Goal: Task Accomplishment & Management: Complete application form

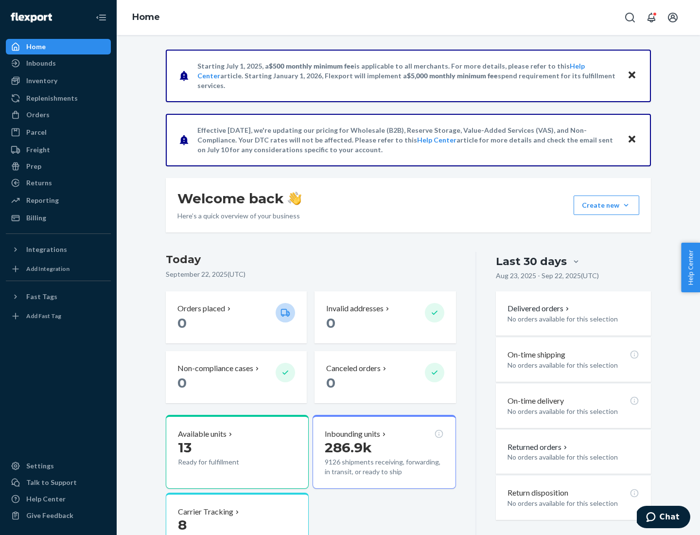
click at [626, 205] on button "Create new Create new inbound Create new order Create new product" at bounding box center [607, 204] width 66 height 19
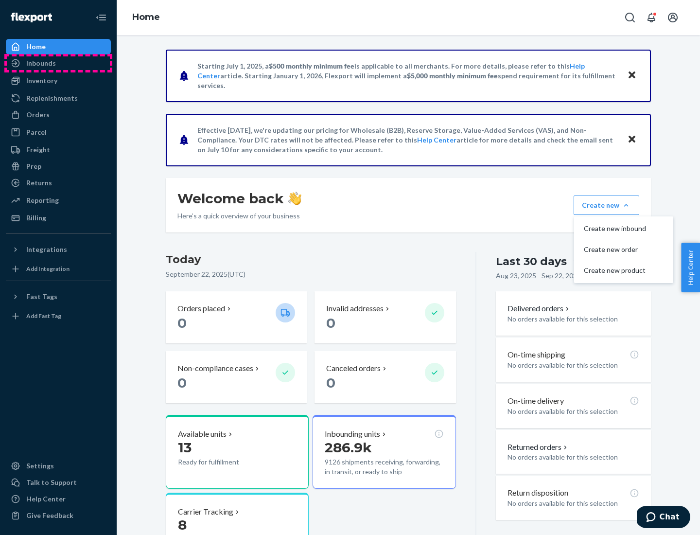
click at [58, 63] on div "Inbounds" at bounding box center [58, 63] width 103 height 14
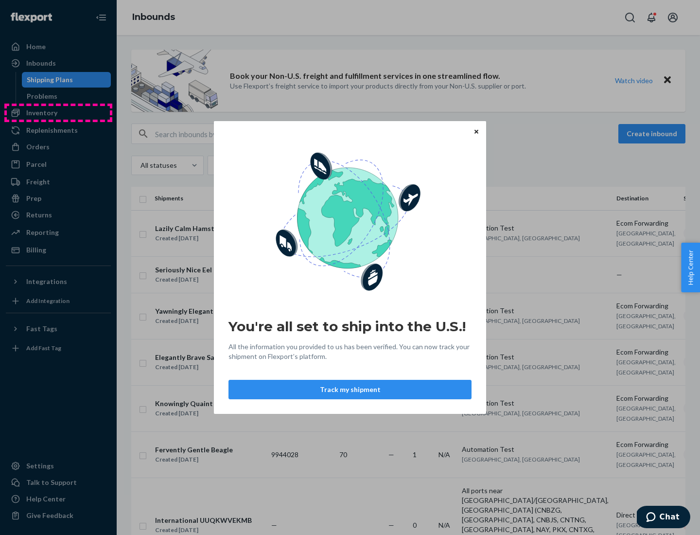
click at [58, 113] on div "You're all set to ship into the U.S.! All the information you provided to us ha…" at bounding box center [350, 267] width 700 height 535
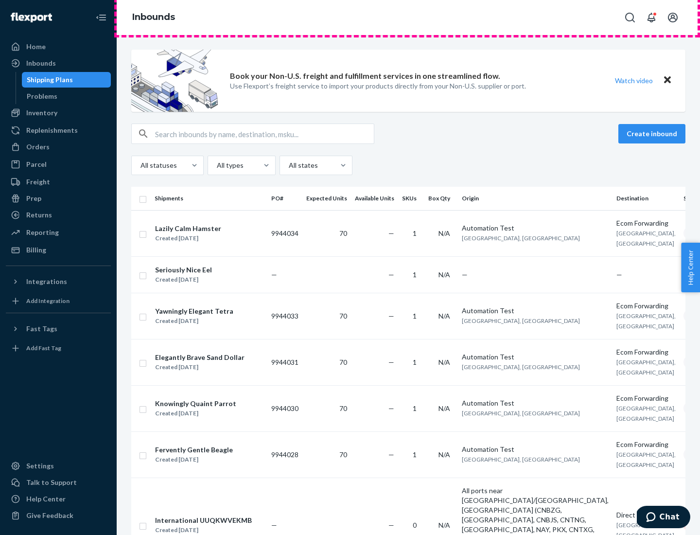
click at [408, 18] on div "Inbounds" at bounding box center [408, 17] width 583 height 35
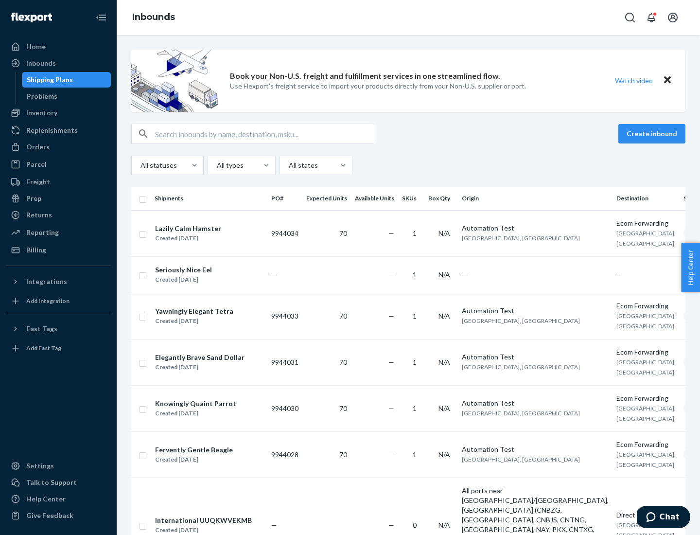
click at [408, 18] on div "Inbounds" at bounding box center [408, 17] width 583 height 35
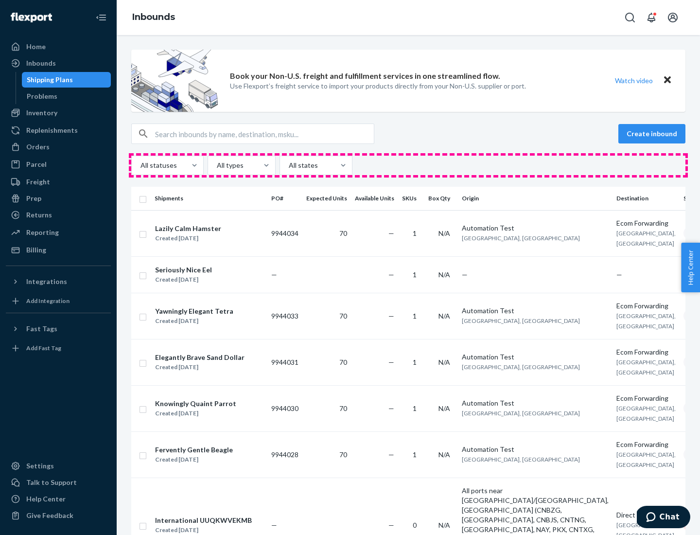
click at [408, 165] on div "All statuses All types All states" at bounding box center [408, 165] width 554 height 19
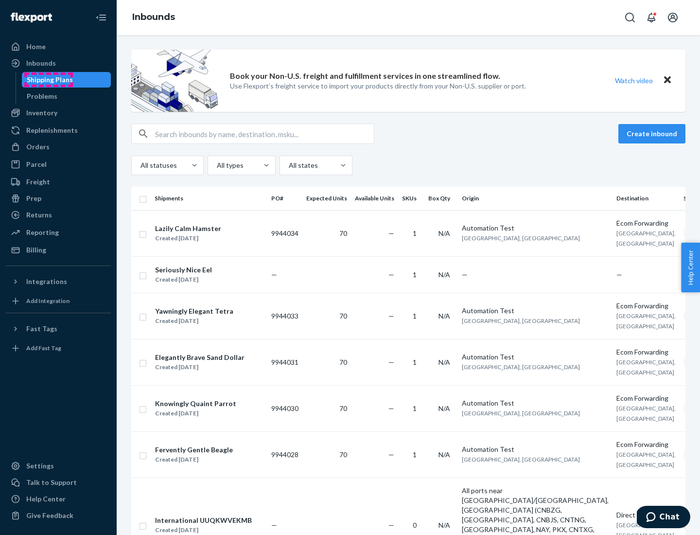
click at [48, 80] on div "Shipping Plans" at bounding box center [50, 80] width 46 height 10
click at [653, 134] on button "Create inbound" at bounding box center [651, 133] width 67 height 19
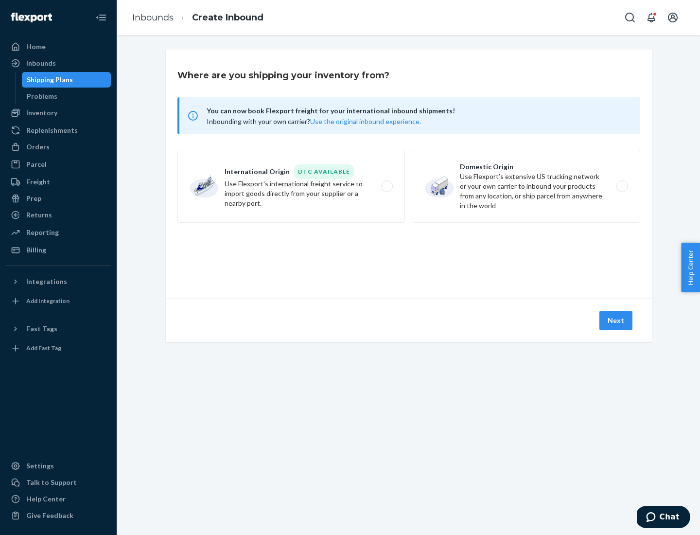
click at [291, 186] on label "International Origin DTC Available Use Flexport's international freight service…" at bounding box center [291, 186] width 228 height 73
click at [386, 186] on input "International Origin DTC Available Use Flexport's international freight service…" at bounding box center [389, 186] width 6 height 6
radio input "true"
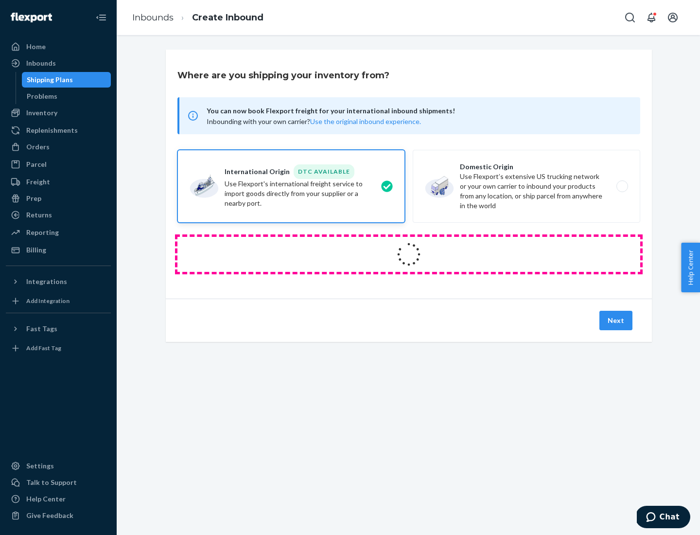
click at [409, 254] on icon at bounding box center [408, 254] width 27 height 27
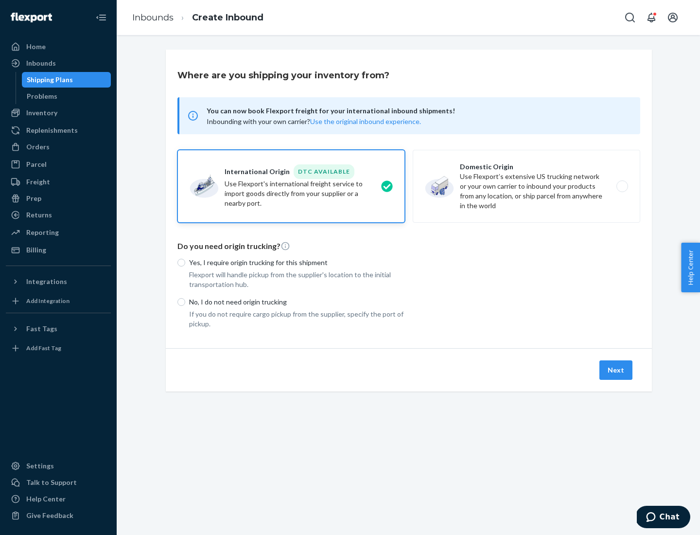
click at [297, 262] on p "Yes, I require origin trucking for this shipment" at bounding box center [297, 263] width 216 height 10
click at [185, 262] on input "Yes, I require origin trucking for this shipment" at bounding box center [181, 263] width 8 height 8
radio input "true"
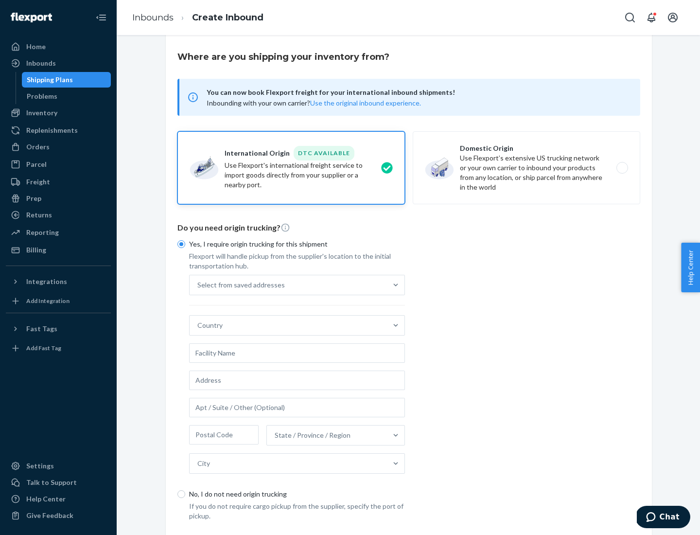
click at [288, 284] on div "Select from saved addresses" at bounding box center [288, 284] width 197 height 19
click at [198, 284] on input "Select from saved addresses" at bounding box center [197, 285] width 1 height 10
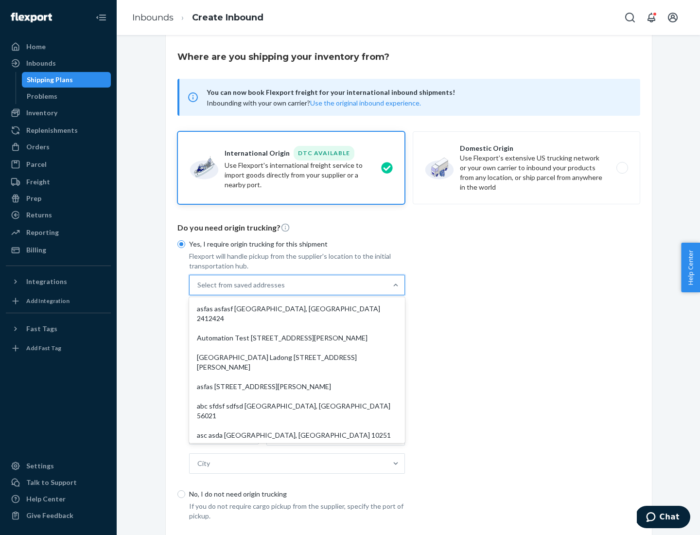
scroll to position [42, 0]
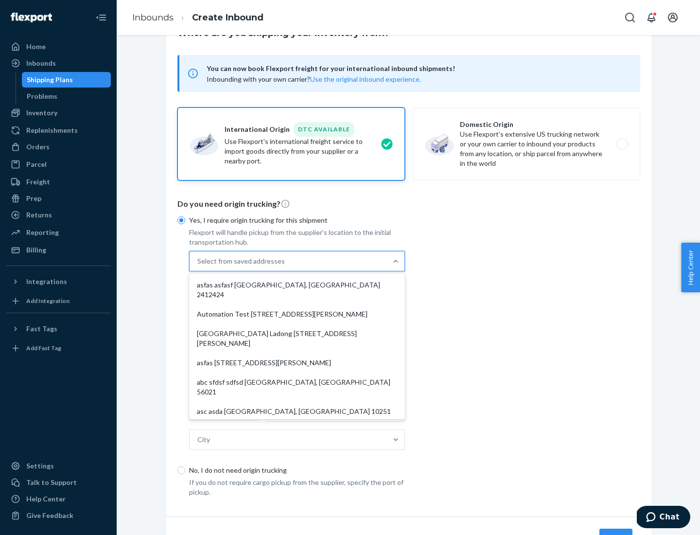
click at [297, 284] on div "asfas asfasf [GEOGRAPHIC_DATA], [GEOGRAPHIC_DATA] 2412424" at bounding box center [297, 289] width 212 height 29
click at [198, 266] on input "option asfas asfasf [GEOGRAPHIC_DATA], [GEOGRAPHIC_DATA] 2412424 focused, 1 of …" at bounding box center [197, 261] width 1 height 10
type input "asfas"
type input "asfasf"
type input "2412424"
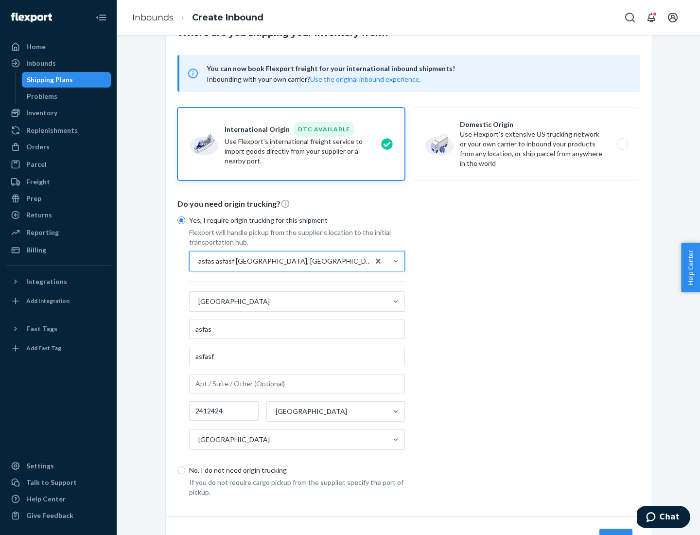
scroll to position [90, 0]
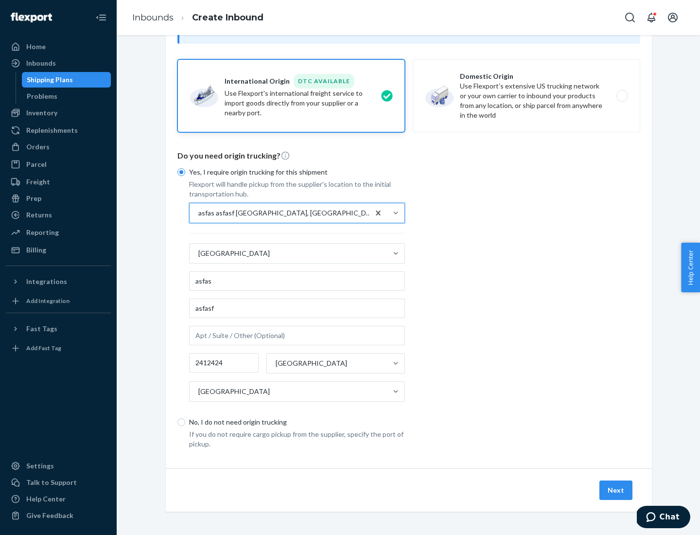
click at [616, 490] on button "Next" at bounding box center [615, 489] width 33 height 19
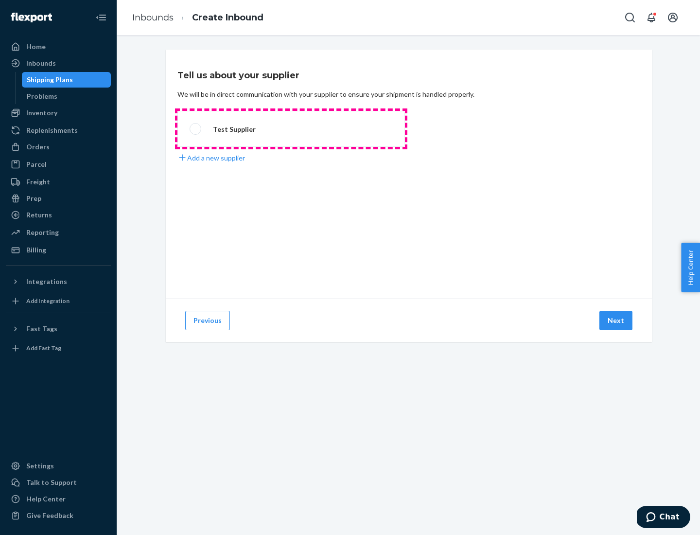
click at [291, 129] on label "Test Supplier" at bounding box center [291, 129] width 228 height 36
click at [196, 129] on input "Test Supplier" at bounding box center [193, 129] width 6 height 6
radio input "true"
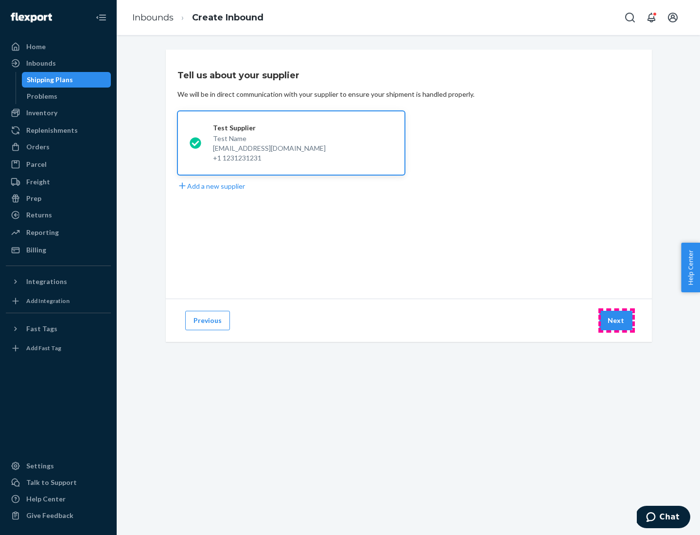
click at [616, 320] on button "Next" at bounding box center [615, 320] width 33 height 19
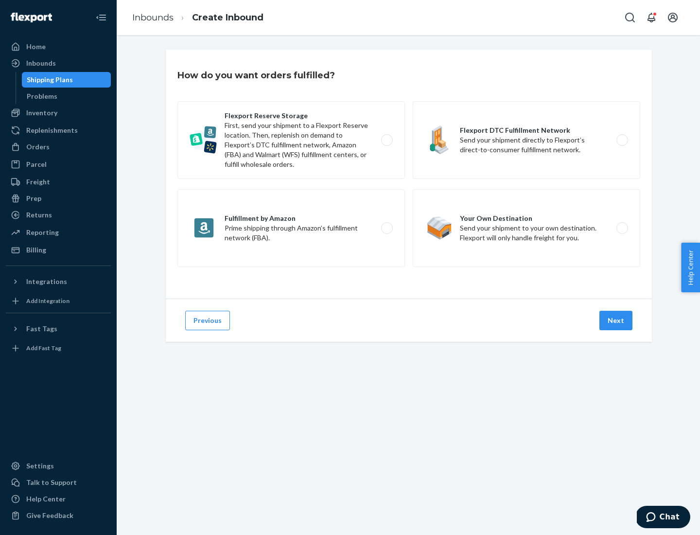
click at [291, 228] on label "Fulfillment by Amazon Prime shipping through Amazon’s fulfillment network (FBA)." at bounding box center [291, 228] width 228 height 78
click at [386, 228] on input "Fulfillment by Amazon Prime shipping through Amazon’s fulfillment network (FBA)." at bounding box center [389, 228] width 6 height 6
radio input "true"
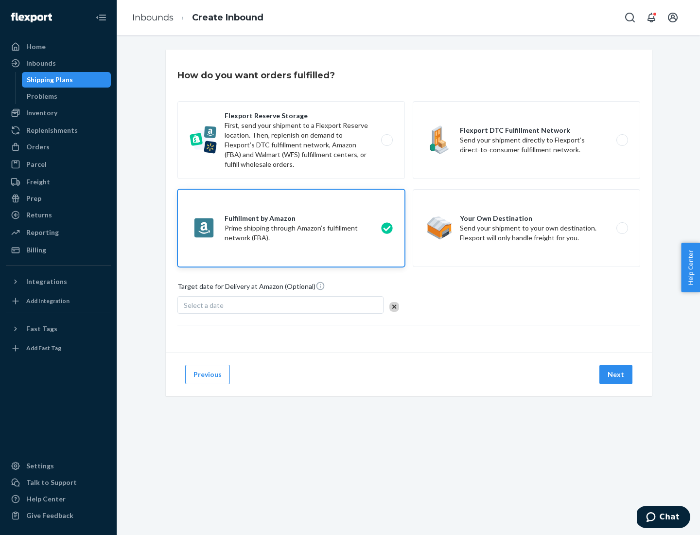
click at [616, 374] on button "Next" at bounding box center [615, 374] width 33 height 19
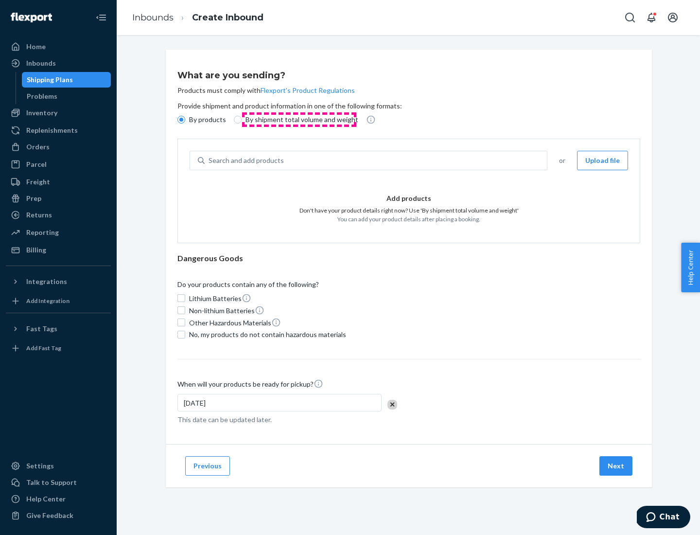
click at [299, 120] on p "By shipment total volume and weight" at bounding box center [302, 120] width 113 height 10
click at [242, 120] on input "By shipment total volume and weight" at bounding box center [238, 120] width 8 height 8
radio input "true"
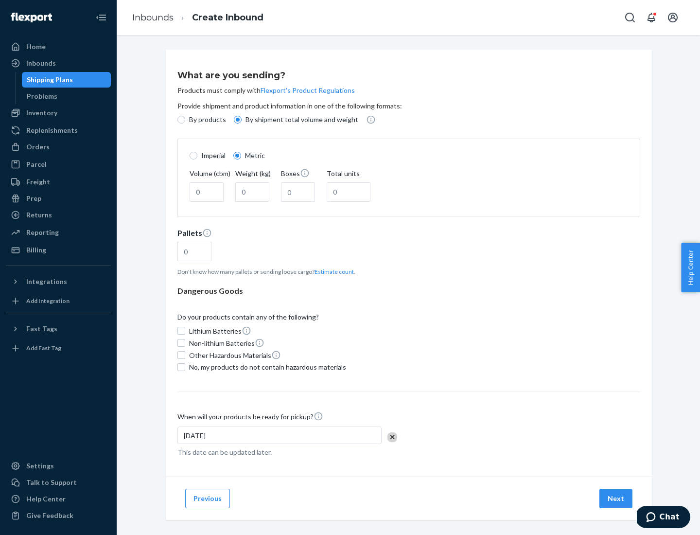
click at [207, 120] on p "By products" at bounding box center [207, 120] width 37 height 10
click at [185, 120] on input "By products" at bounding box center [181, 120] width 8 height 8
radio input "true"
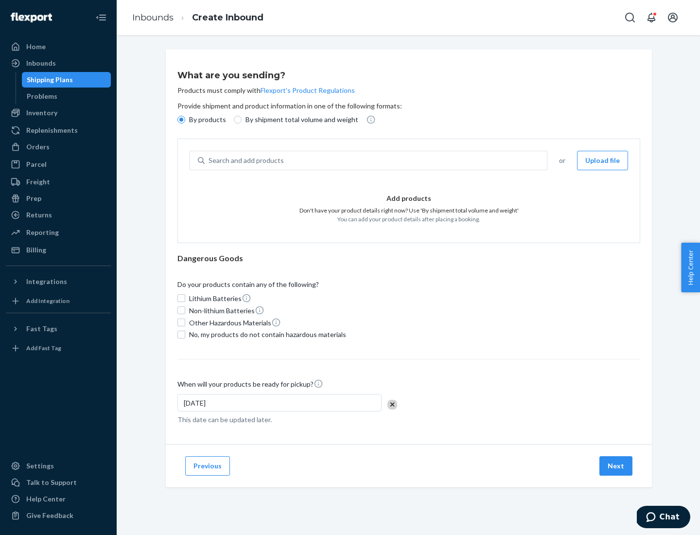
click at [376, 160] on div "Search and add products" at bounding box center [376, 161] width 342 height 18
click at [210, 160] on input "Search and add products" at bounding box center [209, 161] width 1 height 10
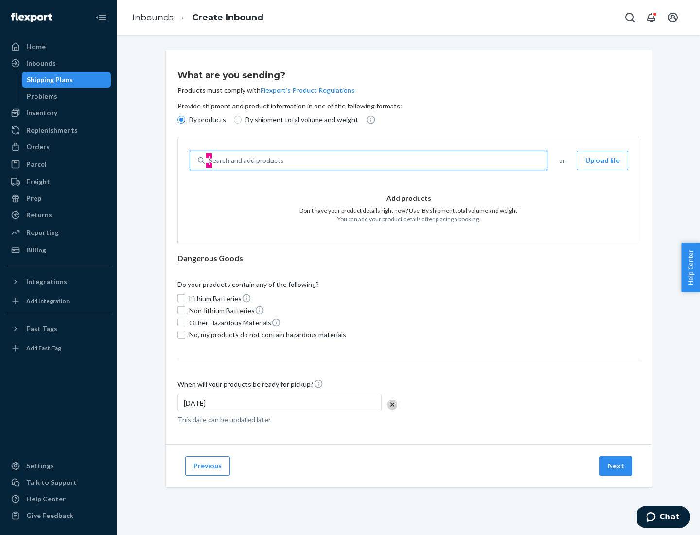
type input "test"
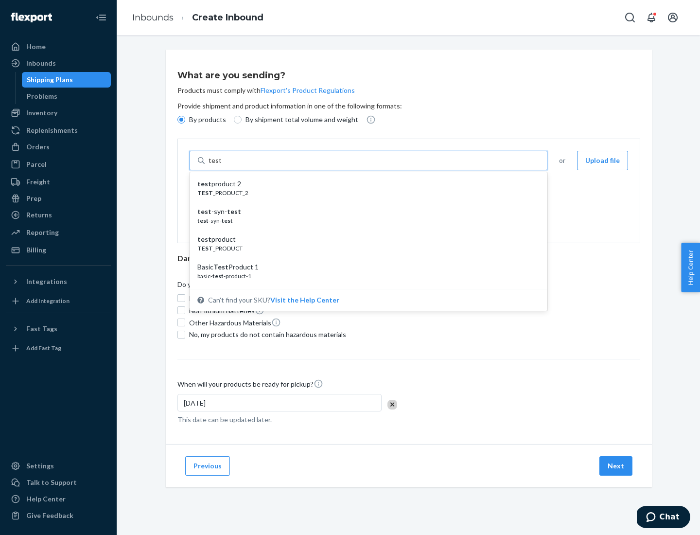
click at [365, 184] on div "test product 2" at bounding box center [364, 184] width 334 height 10
click at [221, 165] on input "test" at bounding box center [215, 161] width 13 height 10
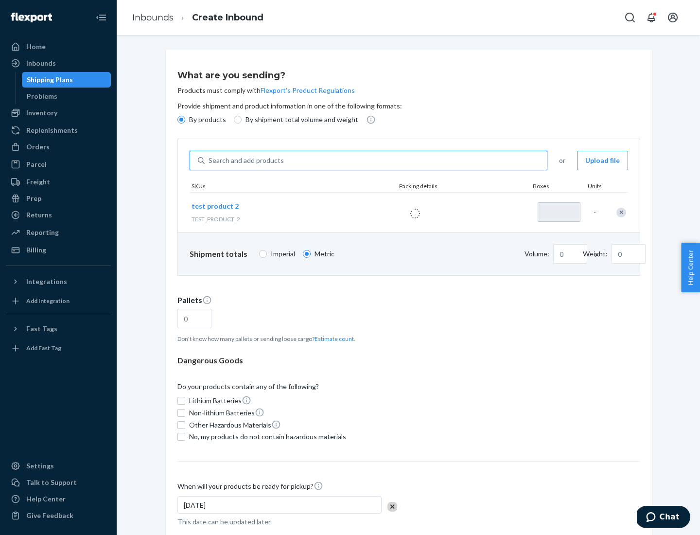
type input "1"
type input "0.02"
type input "22.23"
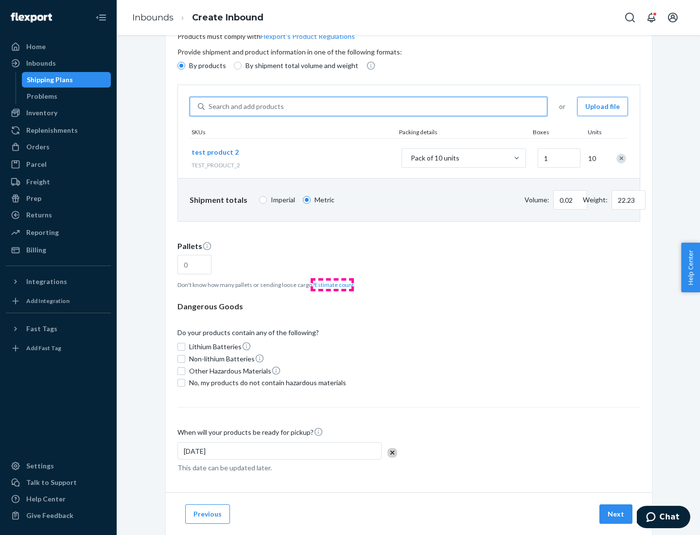
click at [332, 284] on button "Estimate count" at bounding box center [334, 285] width 39 height 8
type input "1"
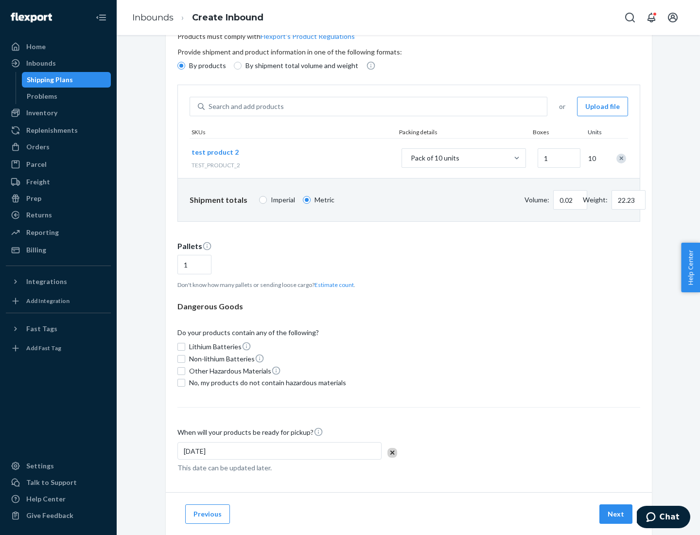
scroll to position [78, 0]
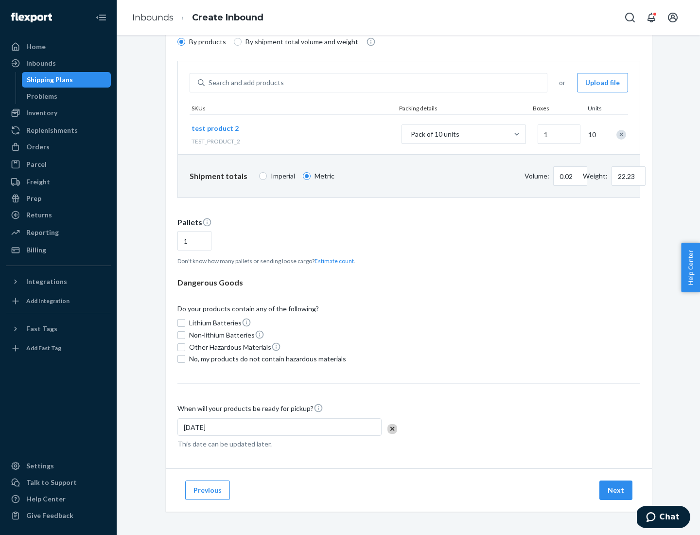
click at [266, 359] on span "No, my products do not contain hazardous materials" at bounding box center [267, 359] width 157 height 10
click at [185, 359] on input "No, my products do not contain hazardous materials" at bounding box center [181, 359] width 8 height 8
checkbox input "true"
click at [616, 490] on button "Next" at bounding box center [615, 489] width 33 height 19
